Goal: Information Seeking & Learning: Understand process/instructions

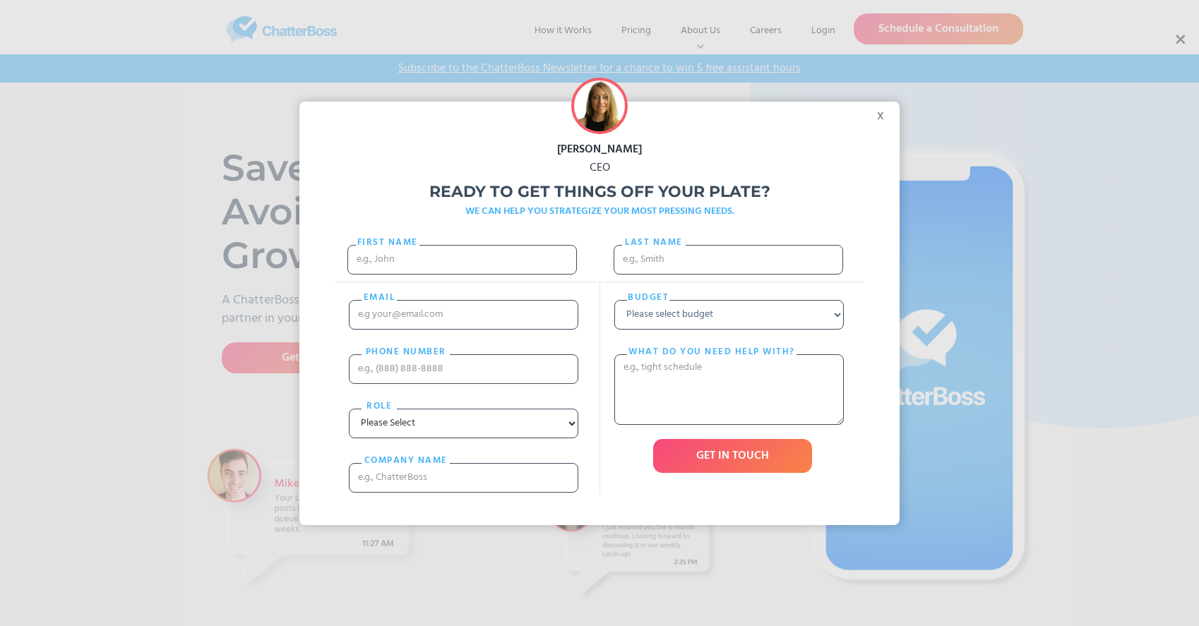
click at [883, 117] on div "x" at bounding box center [884, 112] width 32 height 21
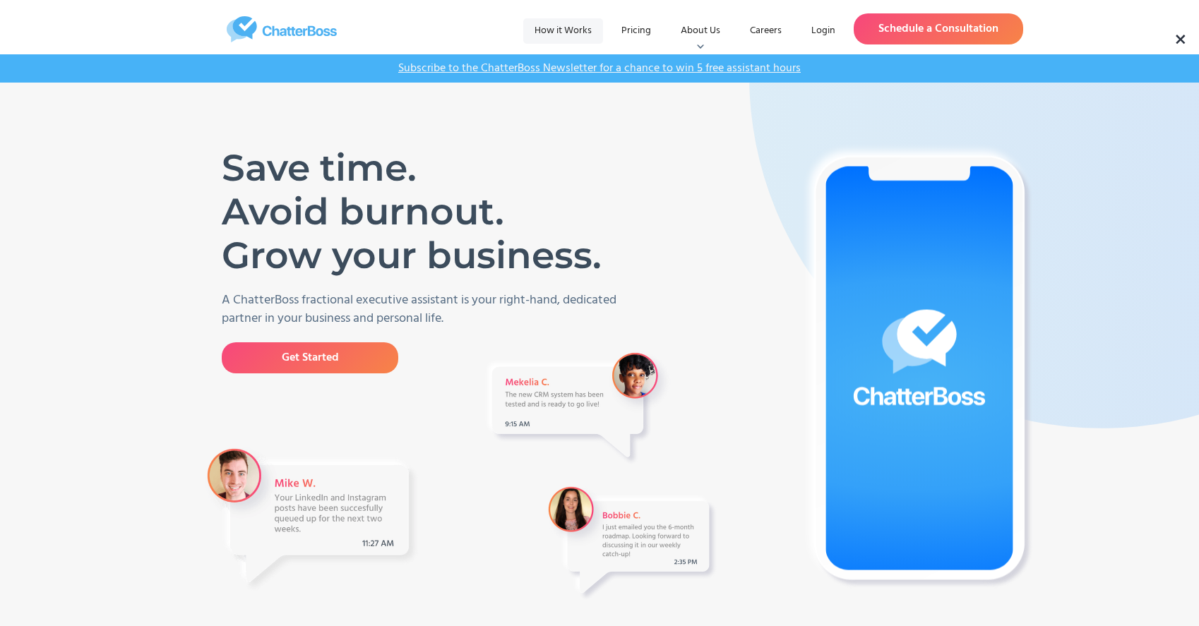
click at [563, 30] on span "How it Works" at bounding box center [562, 31] width 57 height 16
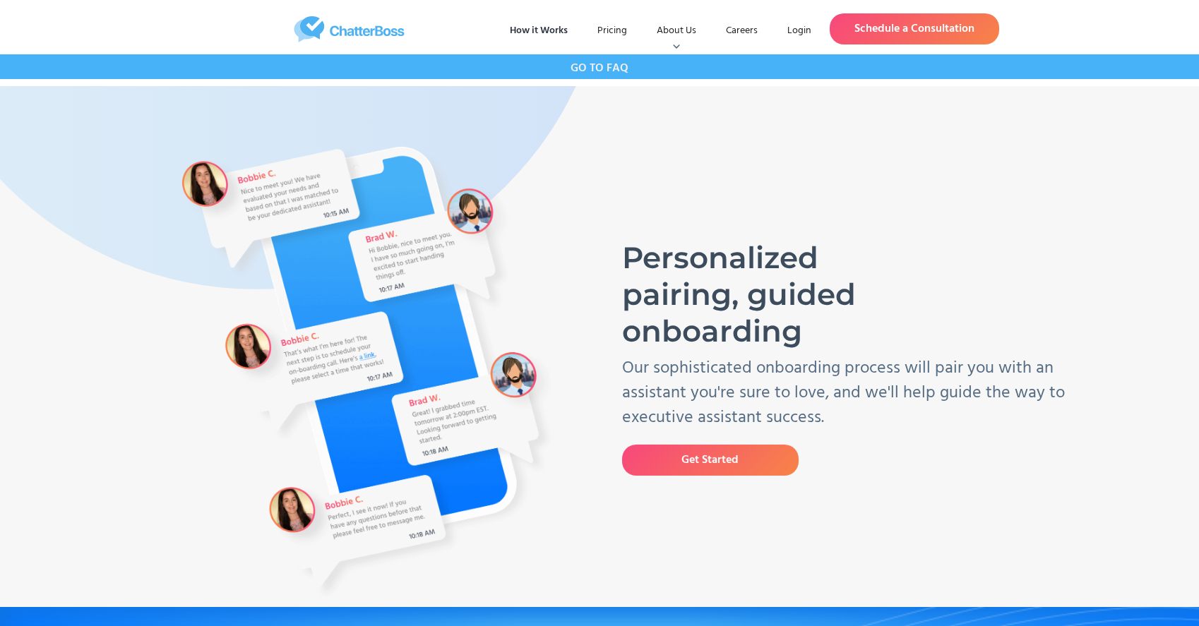
click at [599, 66] on span "GO TO FAQ" at bounding box center [599, 68] width 58 height 18
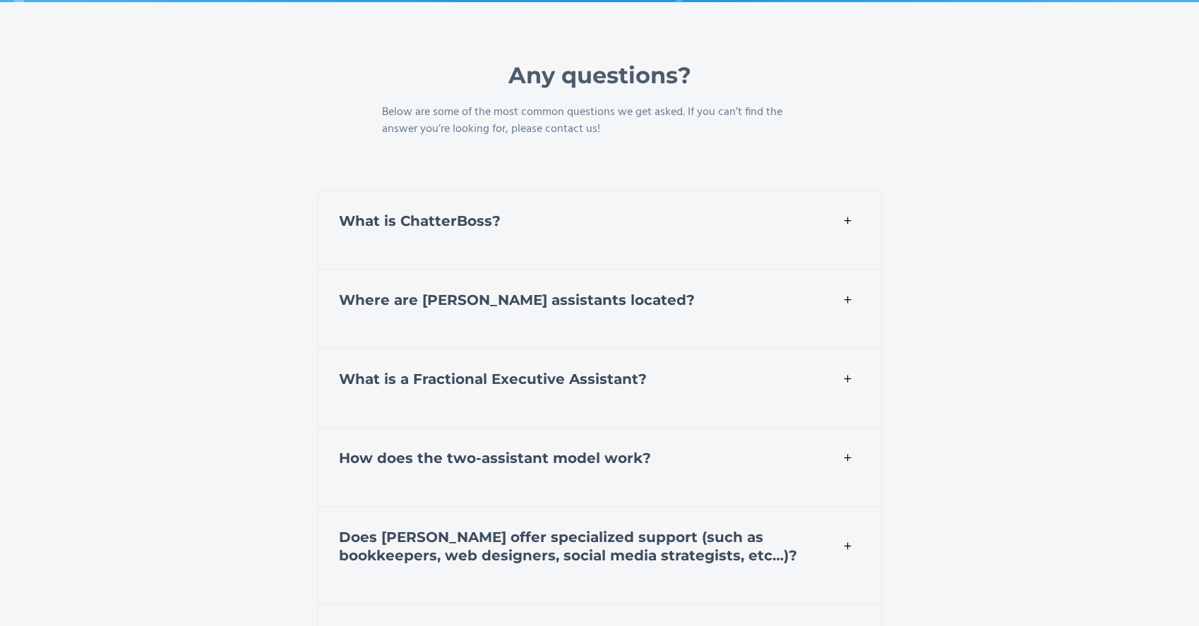
scroll to position [4752, 0]
